Goal: Transaction & Acquisition: Purchase product/service

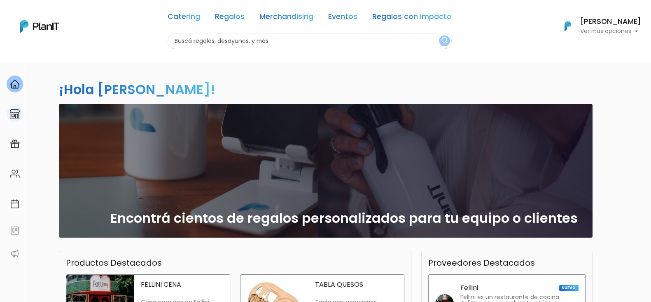
click at [22, 121] on link at bounding box center [15, 113] width 30 height 23
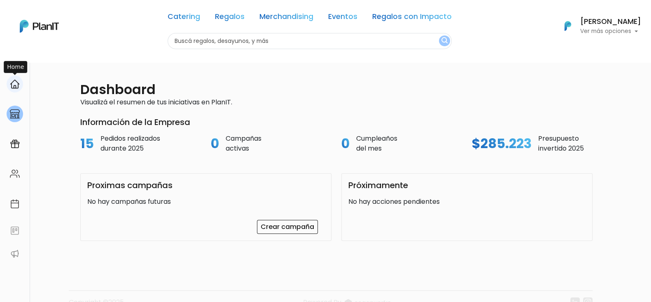
click at [10, 84] on img at bounding box center [15, 84] width 10 height 10
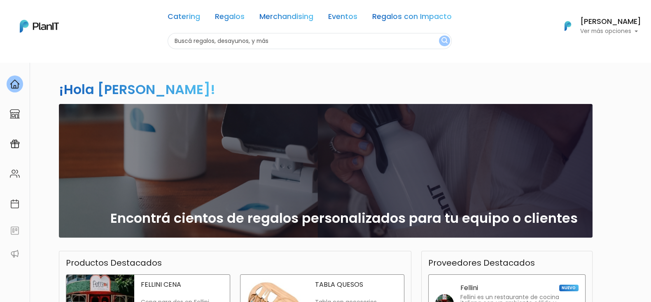
click at [612, 26] on h6 "[PERSON_NAME]" at bounding box center [611, 21] width 61 height 7
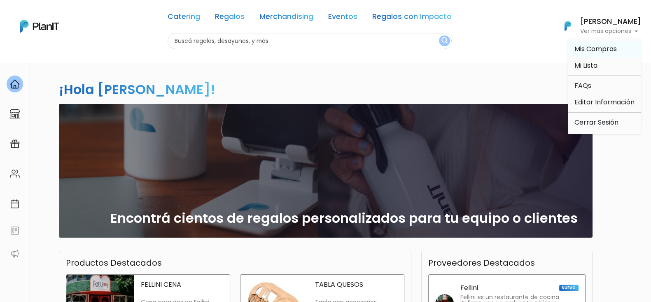
click at [595, 48] on span "Mis Compras" at bounding box center [596, 48] width 42 height 9
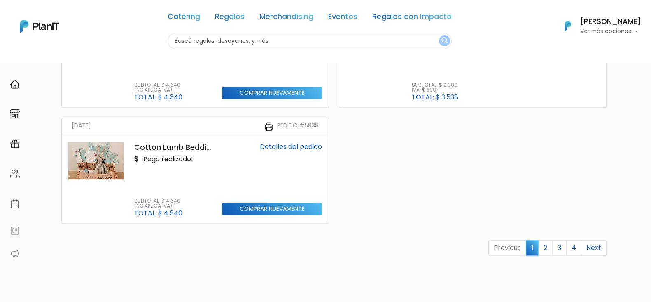
scroll to position [876, 0]
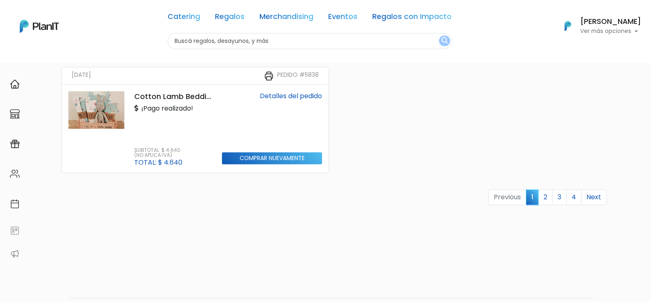
click at [107, 99] on img at bounding box center [96, 109] width 56 height 37
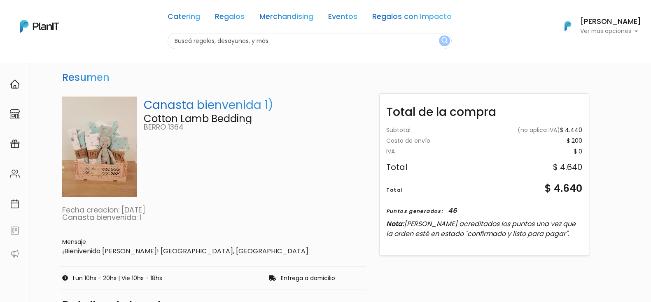
click at [235, 104] on p "Canasta bienvenida 1)" at bounding box center [253, 104] width 219 height 17
drag, startPoint x: 253, startPoint y: 118, endPoint x: 145, endPoint y: 115, distance: 108.4
click at [145, 115] on p "Cotton Lamb Bedding" at bounding box center [253, 119] width 219 height 10
copy p "Cotton Lamb Bedding"
click at [216, 48] on input "text" at bounding box center [310, 41] width 284 height 16
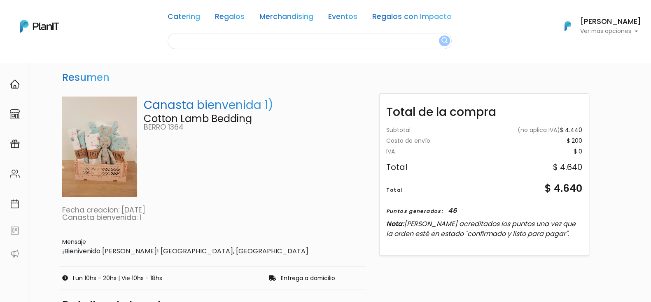
paste input "Cotton Lamb Bedding"
type input "Cotton Lamb Bedding"
click at [439, 35] on button "submit" at bounding box center [444, 40] width 11 height 11
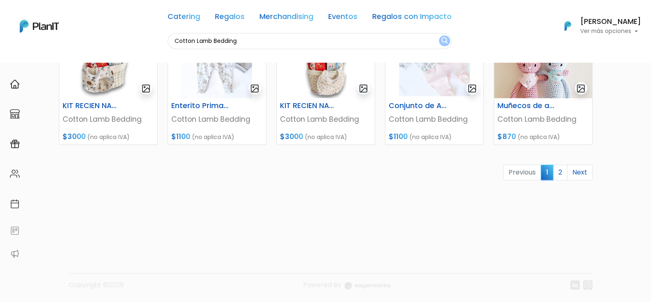
scroll to position [399, 0]
drag, startPoint x: 625, startPoint y: 771, endPoint x: 614, endPoint y: 770, distance: 10.7
click at [565, 167] on link "2" at bounding box center [560, 172] width 14 height 16
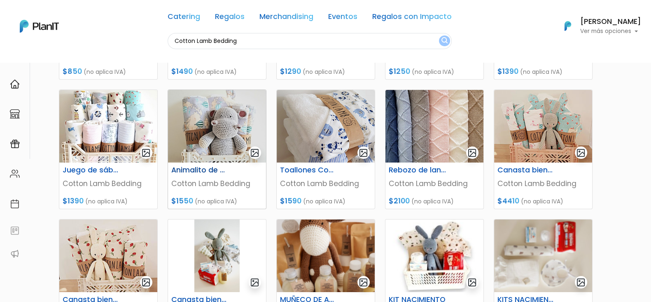
scroll to position [206, 0]
click at [538, 141] on img at bounding box center [543, 125] width 98 height 73
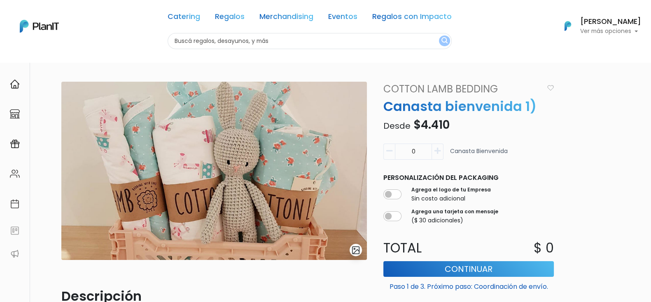
click at [435, 151] on icon "button" at bounding box center [438, 150] width 6 height 7
type input "1"
click at [431, 265] on button "Continuar" at bounding box center [469, 269] width 171 height 16
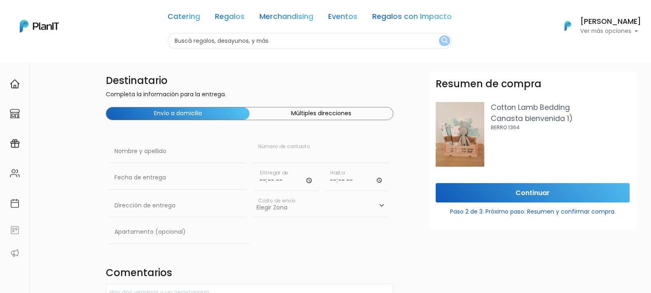
click at [286, 152] on input "text" at bounding box center [321, 151] width 137 height 23
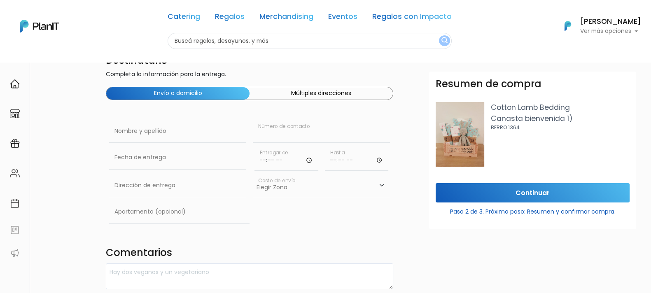
scroll to position [51, 0]
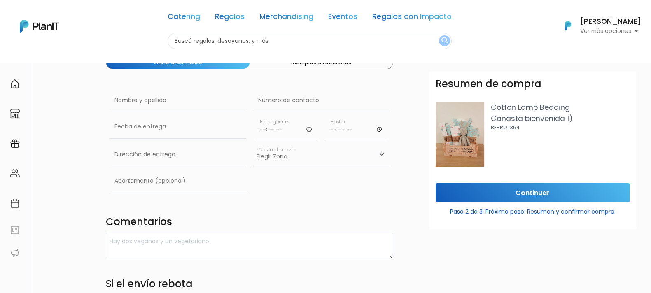
click at [320, 158] on select "Elegir [GEOGRAPHIC_DATA]- $600 Oficina- $0 [GEOGRAPHIC_DATA]- $250" at bounding box center [321, 154] width 137 height 23
select select "3"
click at [253, 143] on select "Elegir [GEOGRAPHIC_DATA]- $600 Oficina- $0 [GEOGRAPHIC_DATA]- $250" at bounding box center [321, 154] width 137 height 23
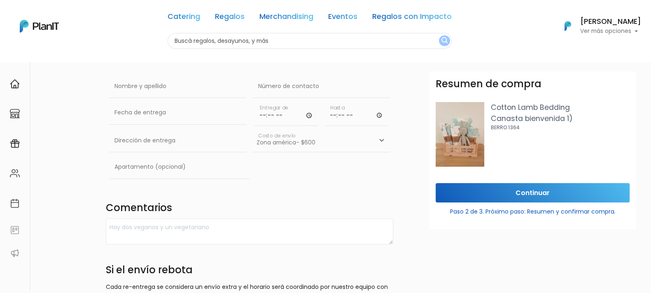
scroll to position [0, 0]
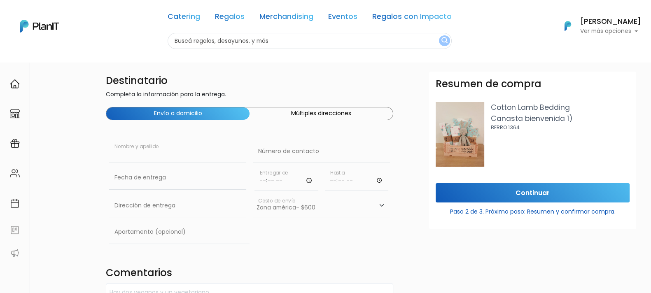
click at [213, 149] on input "text" at bounding box center [177, 151] width 137 height 23
click at [490, 190] on input "Continuar" at bounding box center [533, 192] width 194 height 19
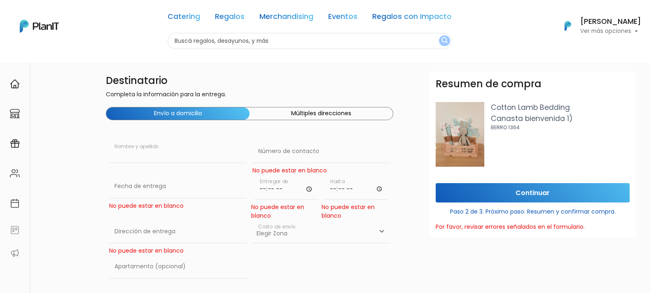
click at [190, 152] on input "text" at bounding box center [177, 151] width 137 height 23
click at [272, 185] on input "time" at bounding box center [287, 187] width 64 height 25
click at [279, 187] on input "time" at bounding box center [287, 187] width 64 height 25
click at [307, 188] on input "time" at bounding box center [287, 187] width 64 height 25
type input "20:20"
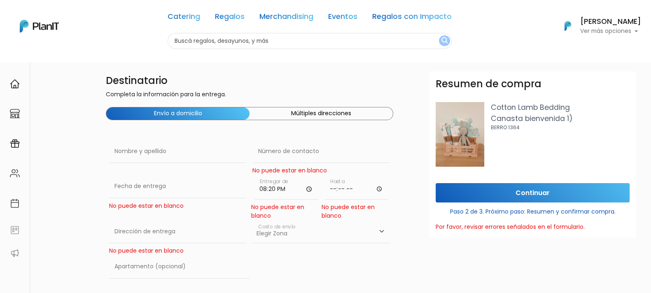
click at [379, 190] on input "time" at bounding box center [357, 187] width 64 height 25
type input "21:20"
click at [173, 213] on div "Fecha de entrega No puede estar en blanco" at bounding box center [178, 197] width 144 height 45
click at [167, 224] on input "text" at bounding box center [177, 231] width 137 height 23
click at [175, 186] on input "text" at bounding box center [177, 186] width 137 height 23
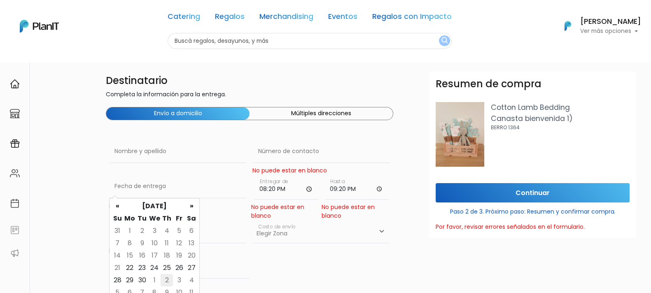
click at [164, 279] on td "2" at bounding box center [167, 280] width 12 height 12
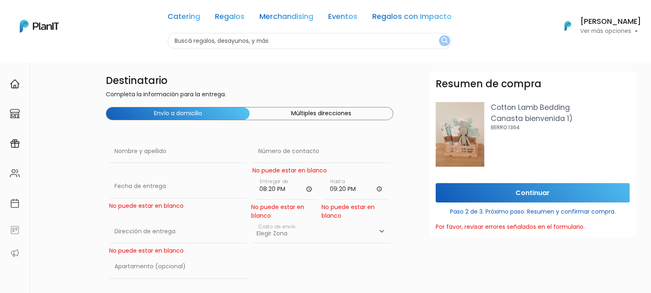
type input "[DATE]"
click at [185, 234] on input "text" at bounding box center [177, 231] width 137 height 23
type input "aaaaa"
click at [282, 236] on select "Elegir [GEOGRAPHIC_DATA]- $600 Oficina- $0 [GEOGRAPHIC_DATA]- $250" at bounding box center [321, 231] width 137 height 23
select select "3"
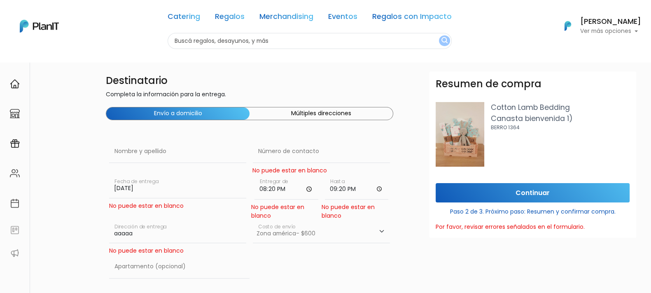
click at [253, 220] on select "Elegir [GEOGRAPHIC_DATA]- $600 Oficina- $0 [GEOGRAPHIC_DATA]- $250" at bounding box center [321, 231] width 137 height 23
click at [167, 264] on input "text" at bounding box center [179, 266] width 141 height 23
type input "aaaa"
click at [257, 275] on div "aaaa Apartamento (opcional)" at bounding box center [250, 268] width 288 height 26
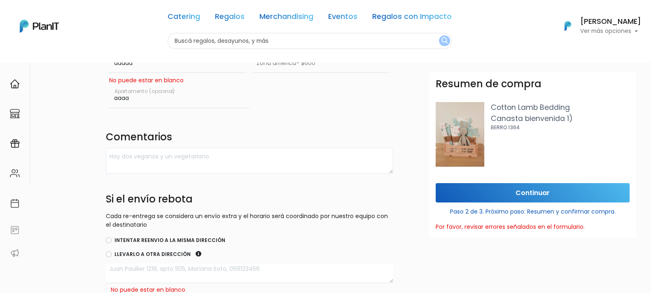
scroll to position [258, 0]
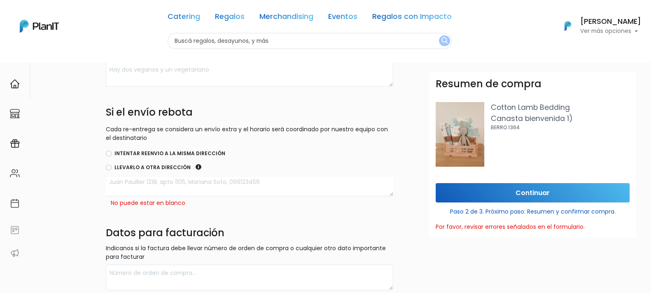
click at [175, 188] on textarea at bounding box center [250, 186] width 288 height 19
click at [173, 151] on label "Intentar reenvio a la misma dirección" at bounding box center [170, 153] width 111 height 7
click at [112, 151] on input "Intentar reenvio a la misma dirección" at bounding box center [109, 154] width 6 height 6
radio input "true"
click at [182, 181] on textarea at bounding box center [250, 186] width 288 height 19
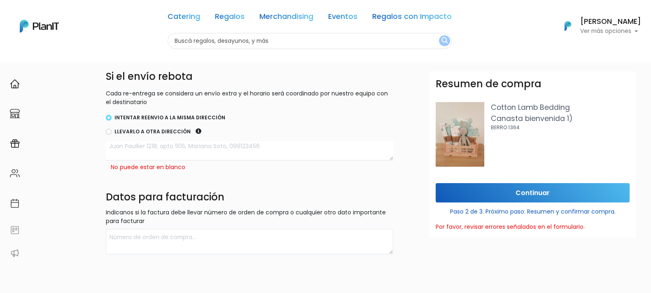
scroll to position [329, 0]
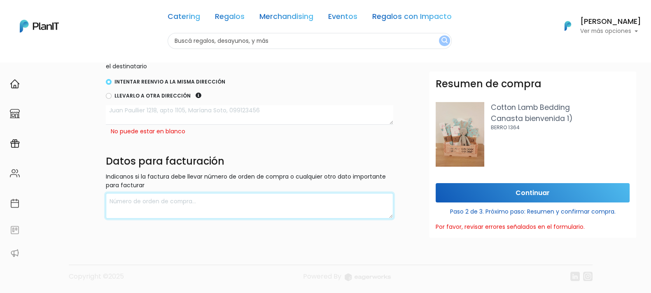
click at [159, 206] on textarea at bounding box center [250, 206] width 288 height 26
type textarea "cc"
click at [277, 251] on footer "Copyright ©2025 Powered By" at bounding box center [326, 259] width 544 height 69
click at [486, 197] on input "Continuar" at bounding box center [533, 192] width 194 height 19
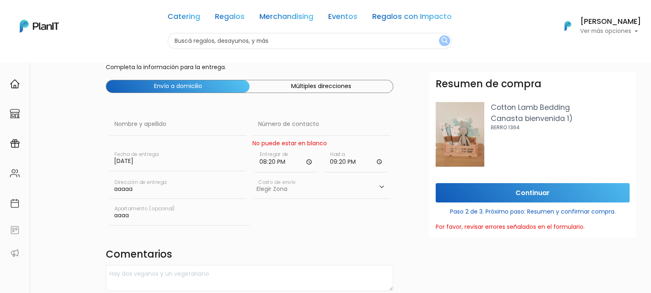
scroll to position [0, 0]
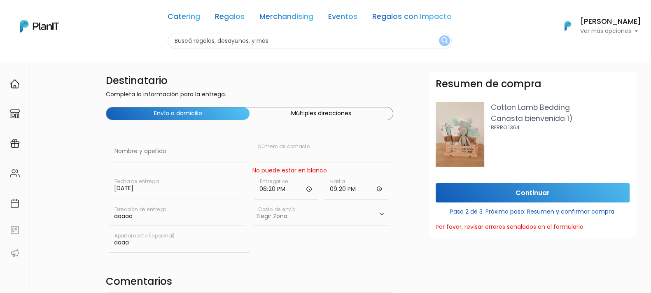
click at [317, 162] on input "text" at bounding box center [321, 151] width 137 height 23
drag, startPoint x: 218, startPoint y: 152, endPoint x: 164, endPoint y: 146, distance: 54.3
click at [162, 149] on div "Nombre y apellido aaaaa Número de contacto No puede estar en blanco" at bounding box center [250, 157] width 288 height 35
type input "098999999"
drag, startPoint x: 345, startPoint y: 258, endPoint x: 349, endPoint y: 254, distance: 4.7
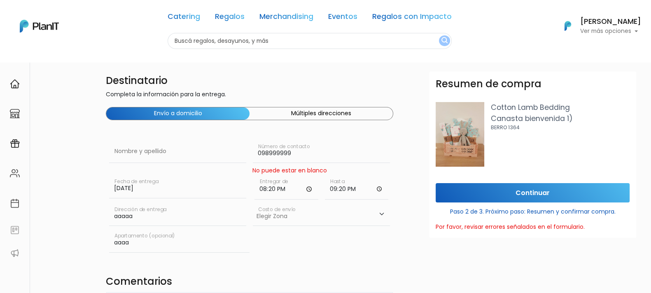
click at [346, 258] on div "Destinatario Completa la información para la entrega. Envío a domicilio Múltipl…" at bounding box center [249, 293] width 297 height 442
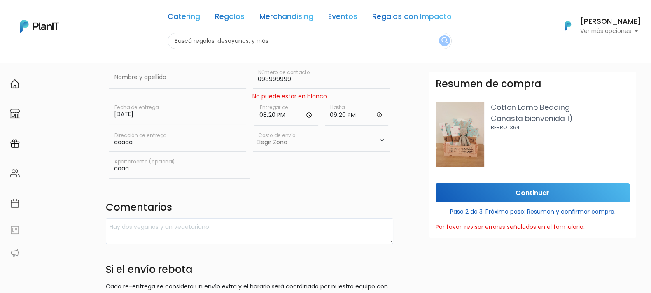
scroll to position [103, 0]
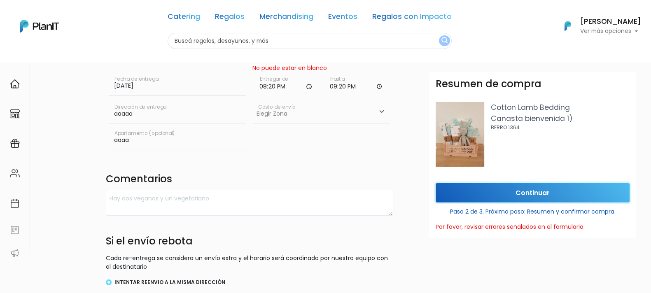
click at [472, 187] on input "Continuar" at bounding box center [533, 192] width 194 height 19
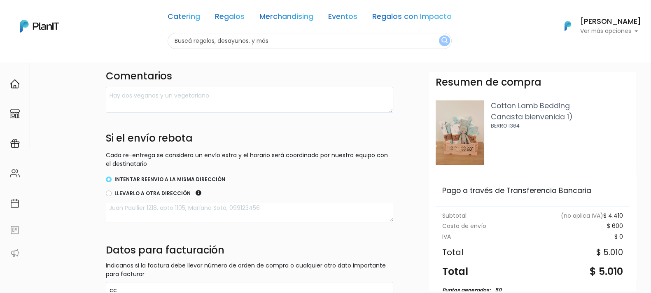
scroll to position [0, 0]
